Goal: Browse casually

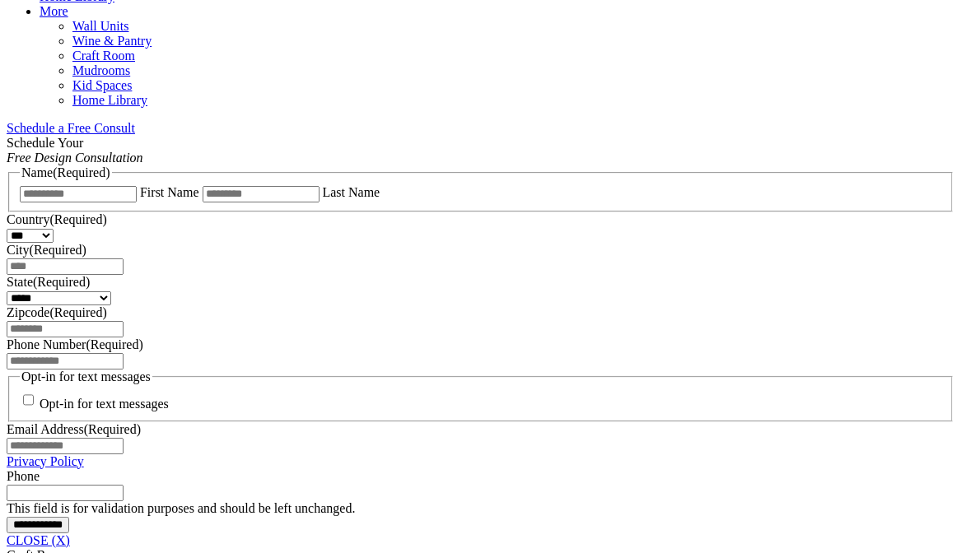
scroll to position [988, 0]
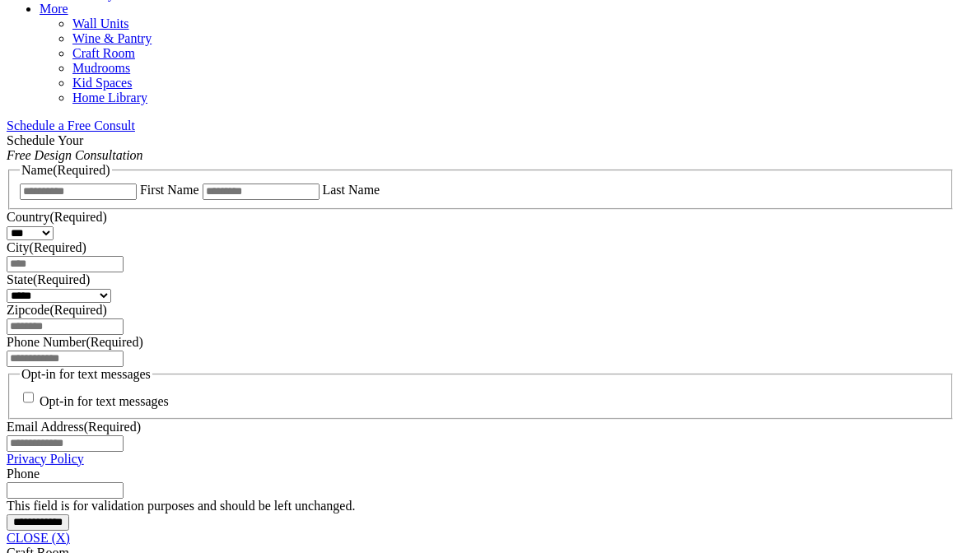
click at [70, 531] on link "CLOSE (X)" at bounding box center [38, 538] width 63 height 14
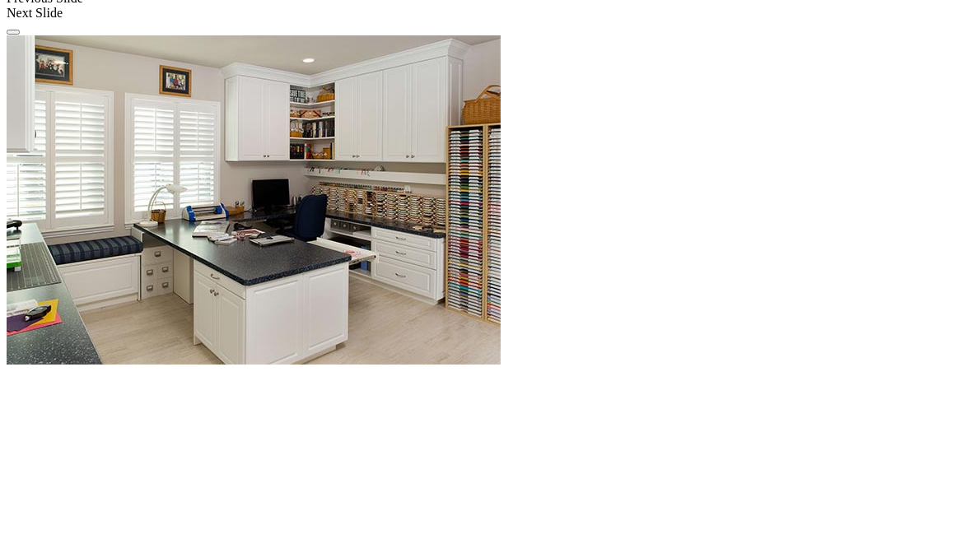
scroll to position [1317, 0]
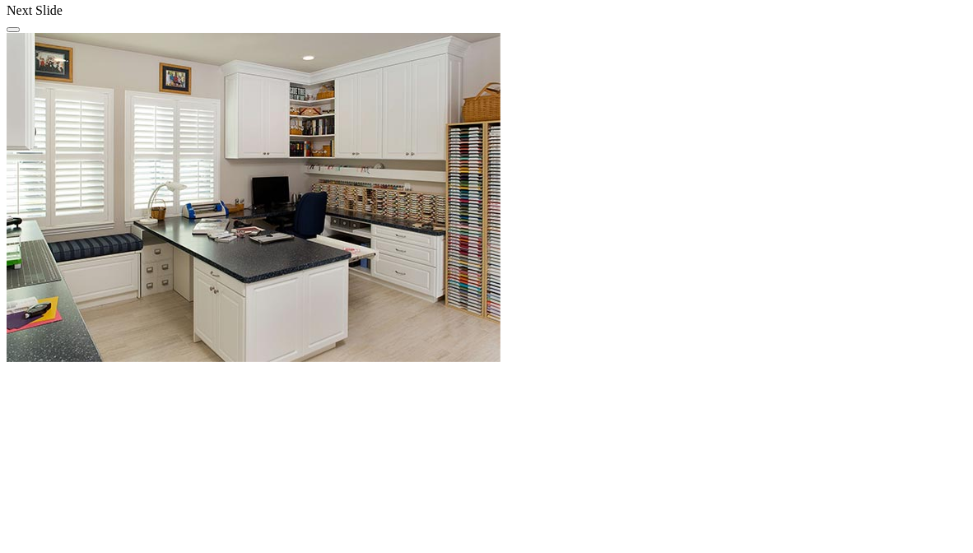
drag, startPoint x: 336, startPoint y: 499, endPoint x: 883, endPoint y: 365, distance: 563.7
